Goal: Check status: Check status

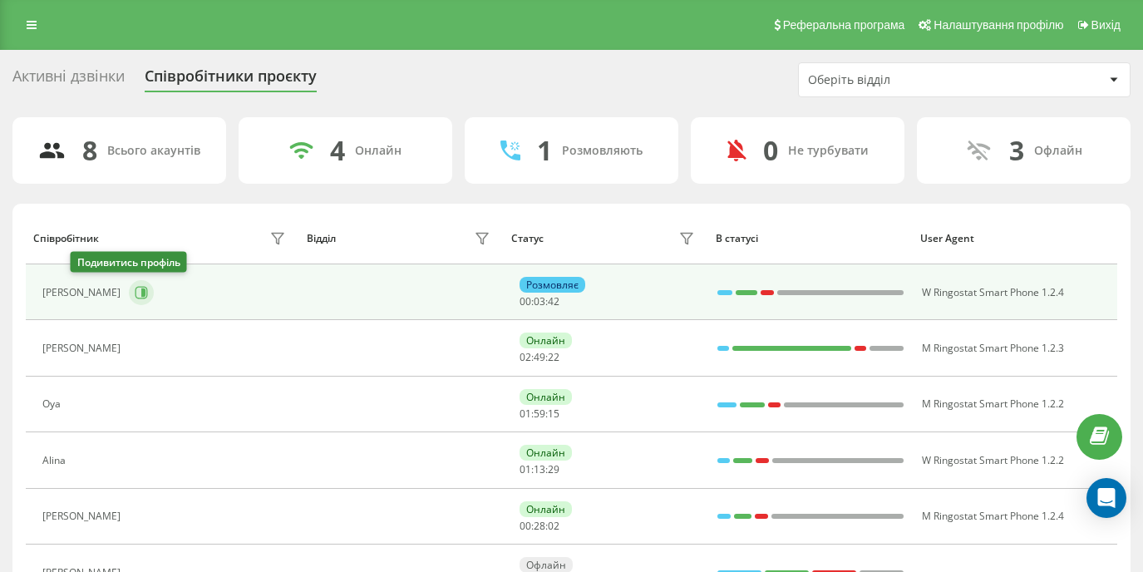
click at [129, 291] on button at bounding box center [141, 292] width 25 height 25
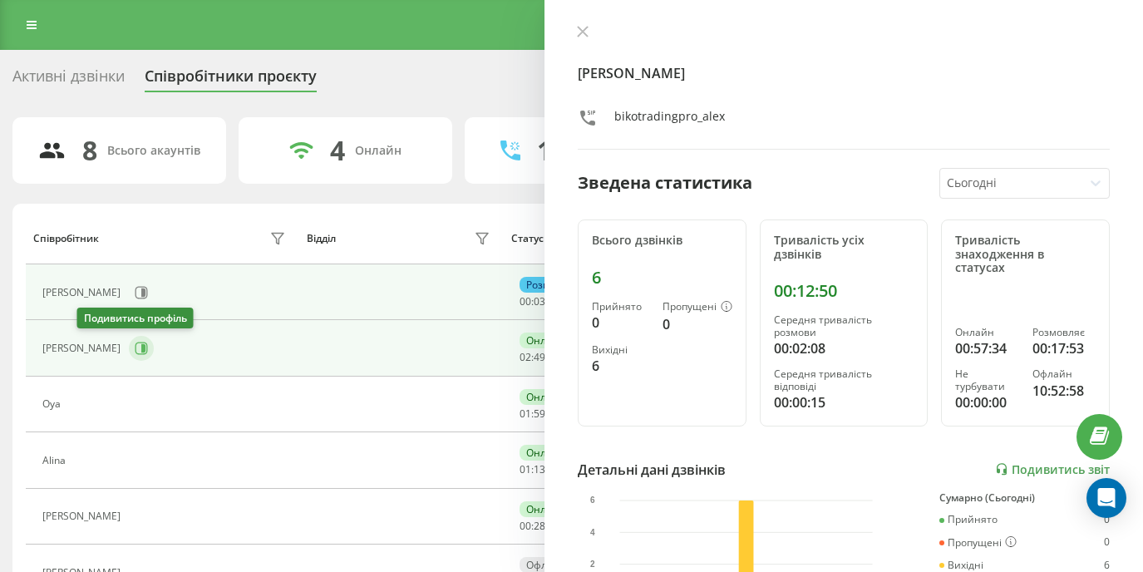
click at [135, 350] on icon at bounding box center [141, 348] width 13 height 13
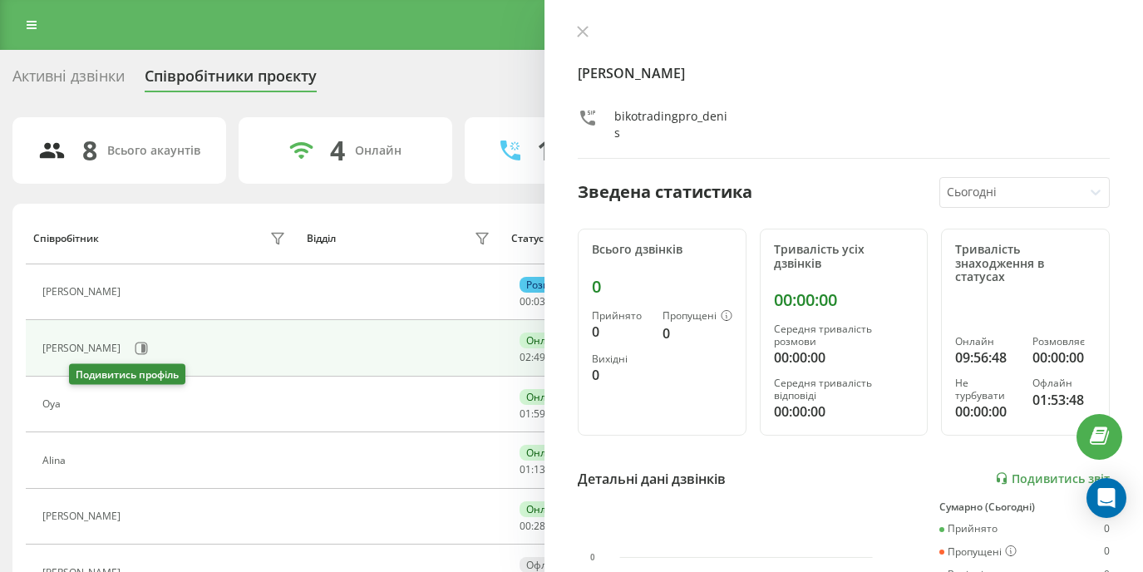
click at [83, 404] on icon at bounding box center [81, 404] width 4 height 8
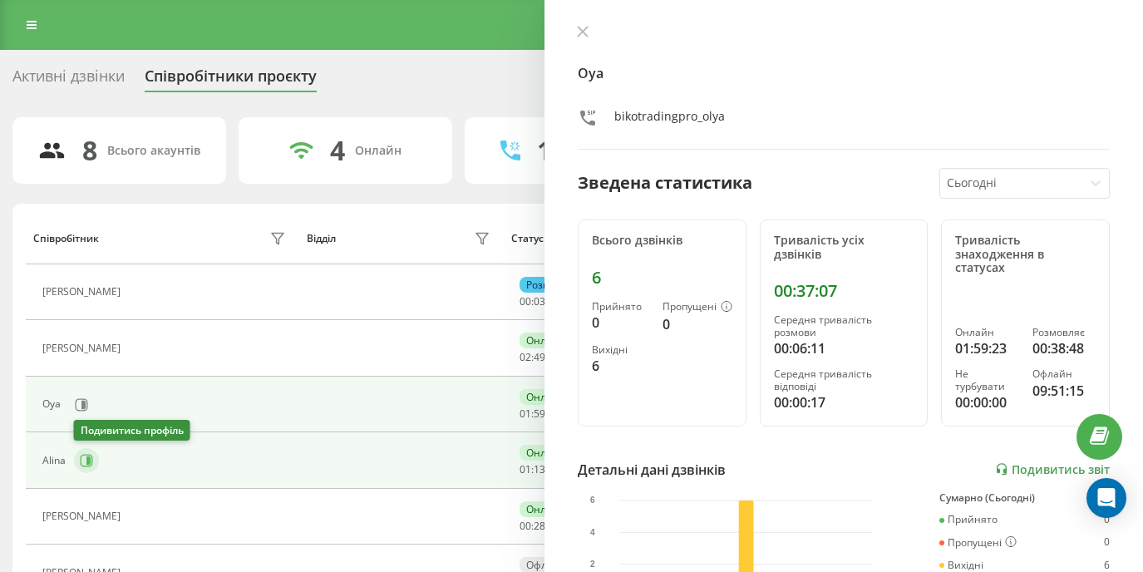
click at [90, 461] on icon at bounding box center [88, 460] width 4 height 8
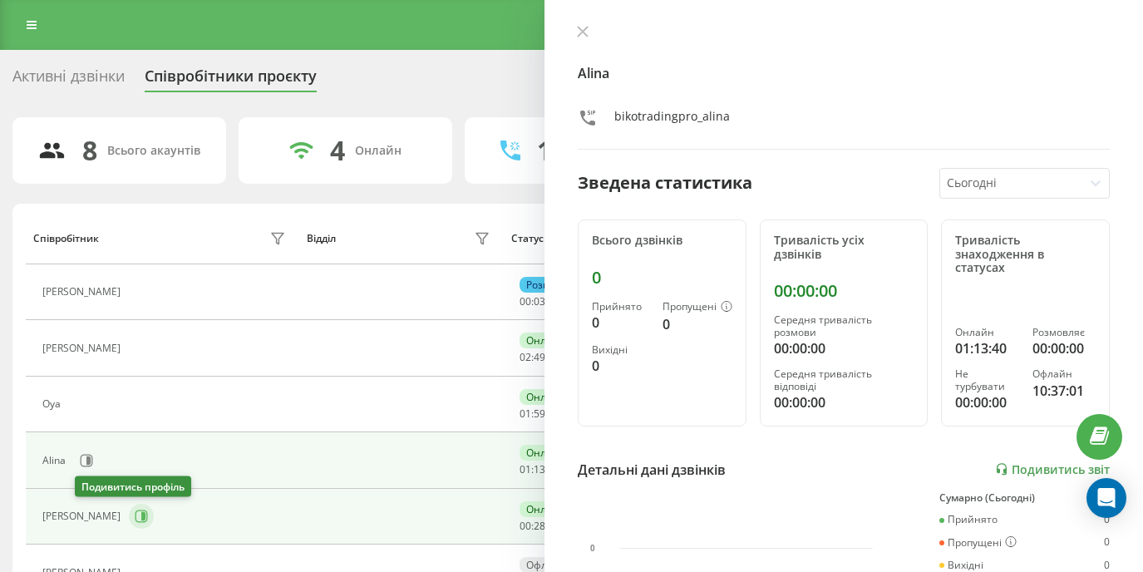
click at [135, 509] on icon at bounding box center [141, 515] width 13 height 13
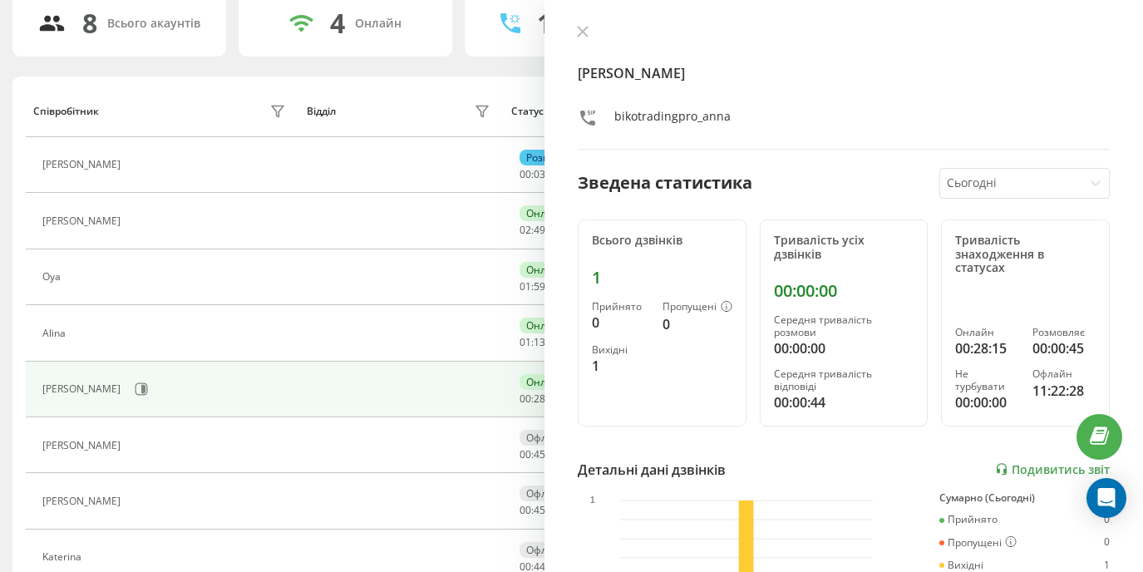
scroll to position [138, 0]
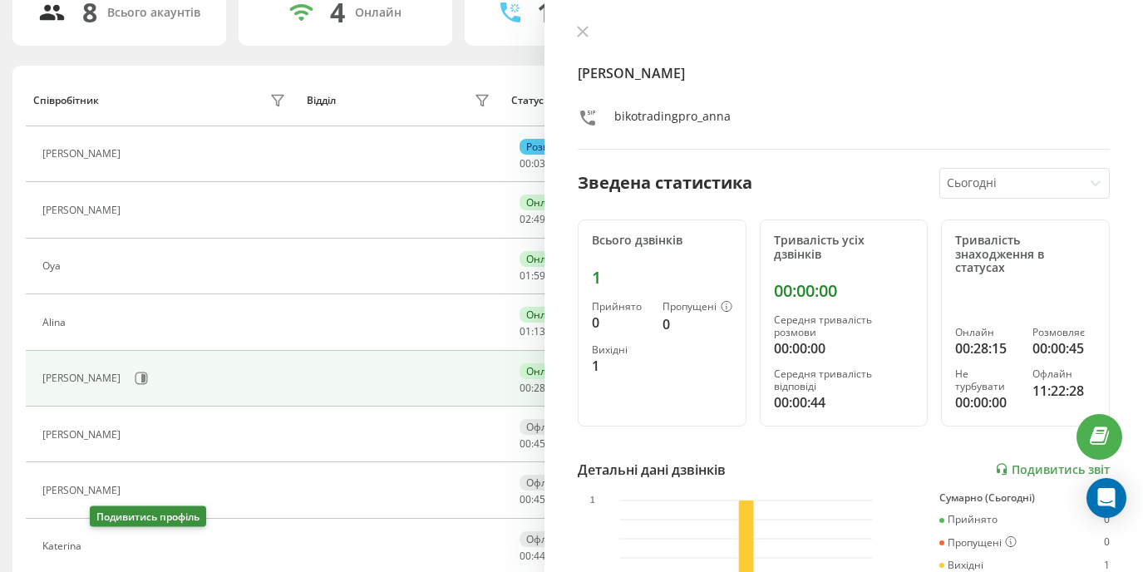
click at [103, 544] on icon at bounding box center [102, 546] width 4 height 8
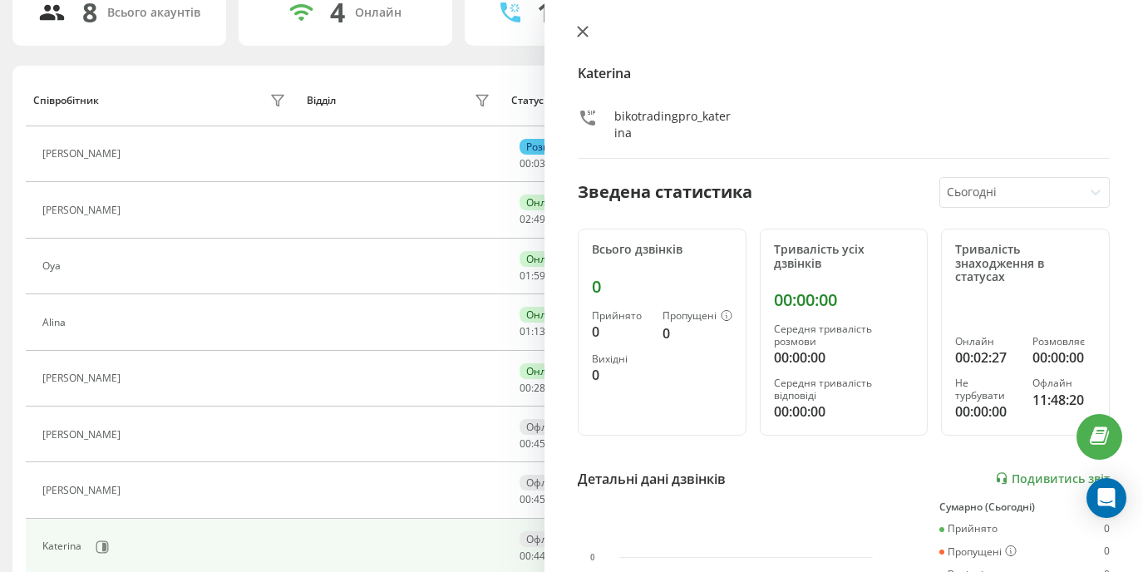
click at [583, 34] on icon at bounding box center [583, 32] width 12 height 12
